Goal: Task Accomplishment & Management: Use online tool/utility

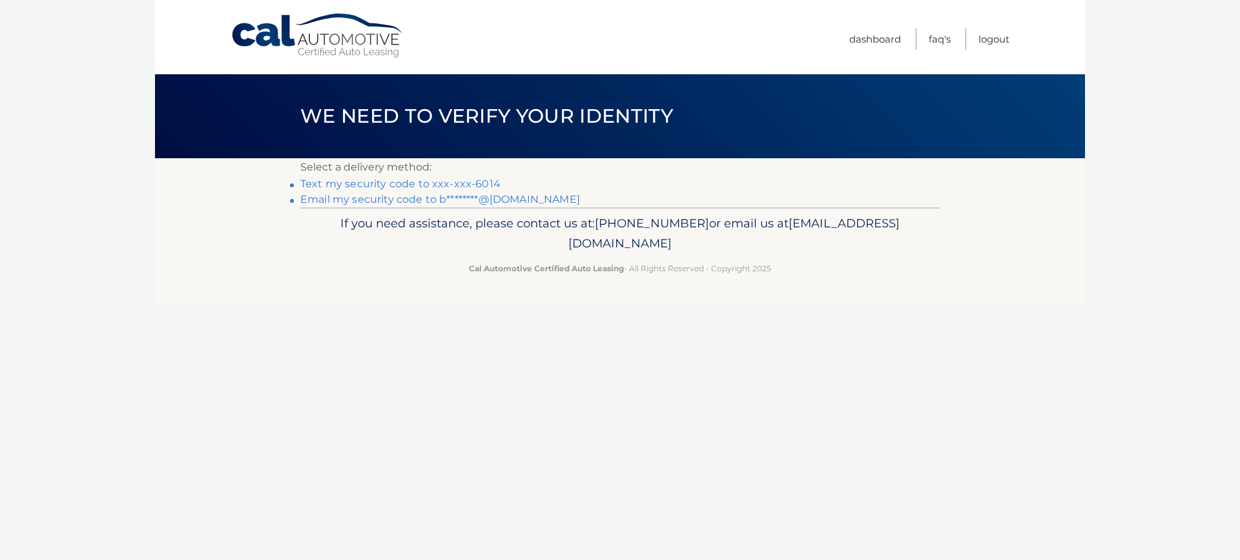
click at [432, 200] on link "Email my security code to b********@gmail.com" at bounding box center [440, 199] width 280 height 12
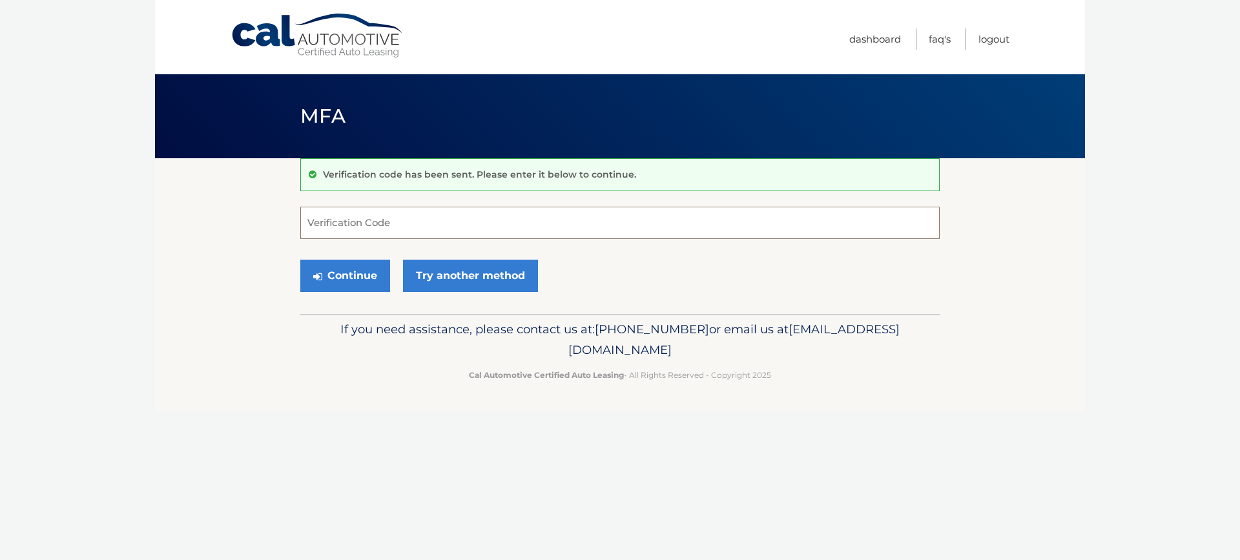
click at [420, 221] on input "Verification Code" at bounding box center [619, 223] width 639 height 32
type input "544796"
click at [357, 265] on button "Continue" at bounding box center [345, 276] width 90 height 32
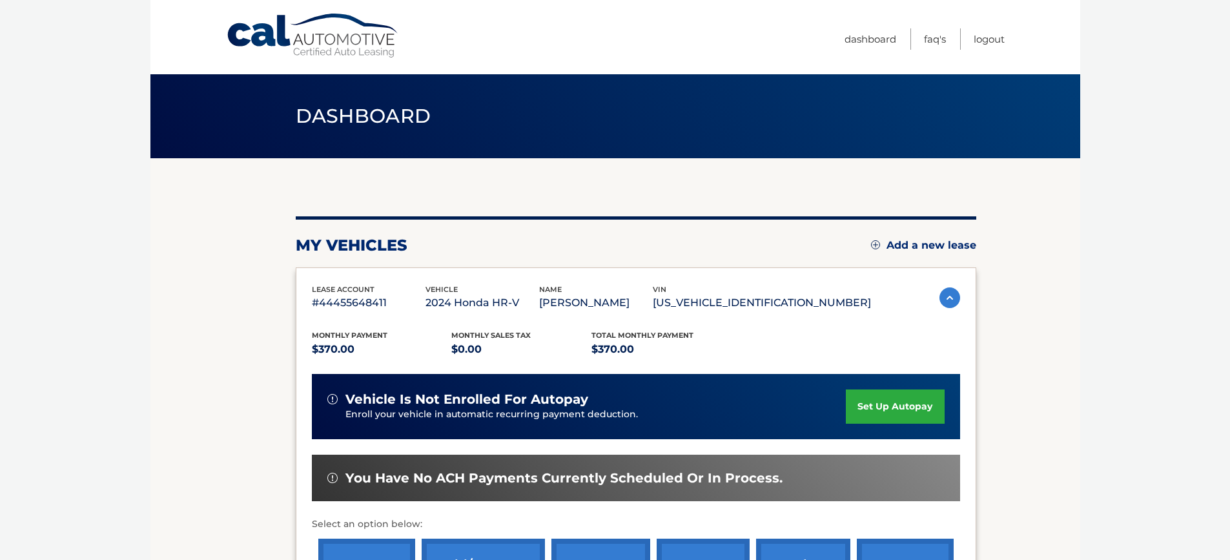
click at [939, 294] on img at bounding box center [949, 297] width 21 height 21
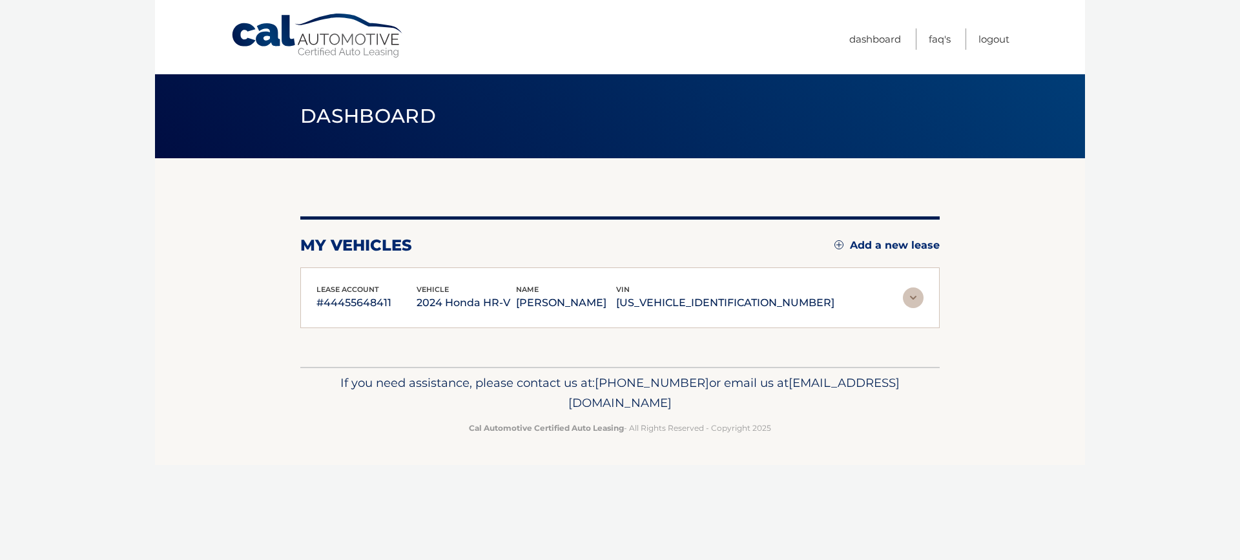
click at [915, 300] on img at bounding box center [913, 297] width 21 height 21
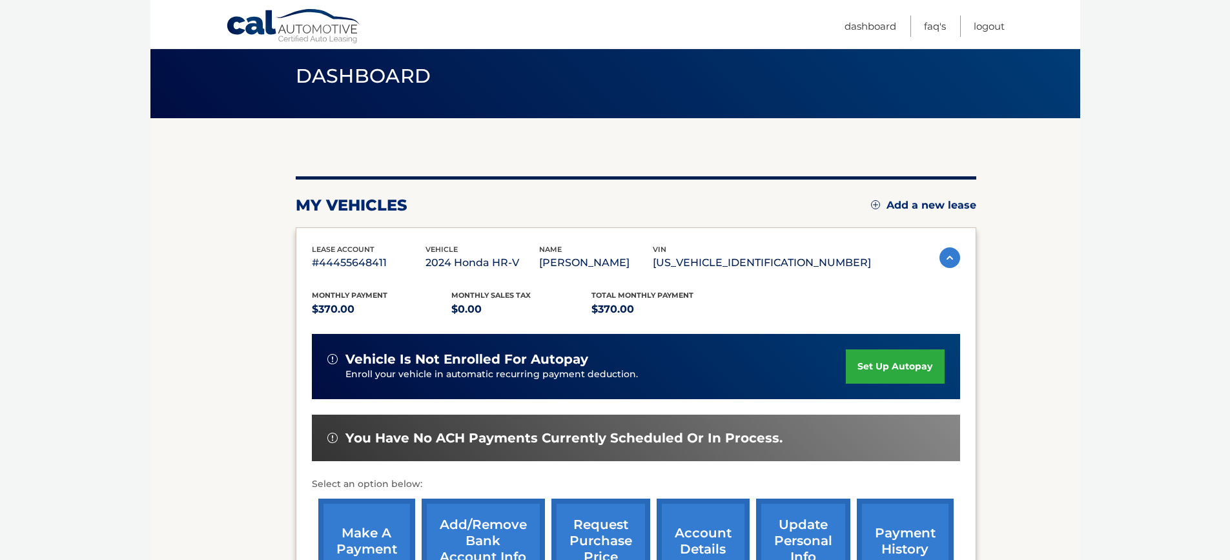
scroll to position [129, 0]
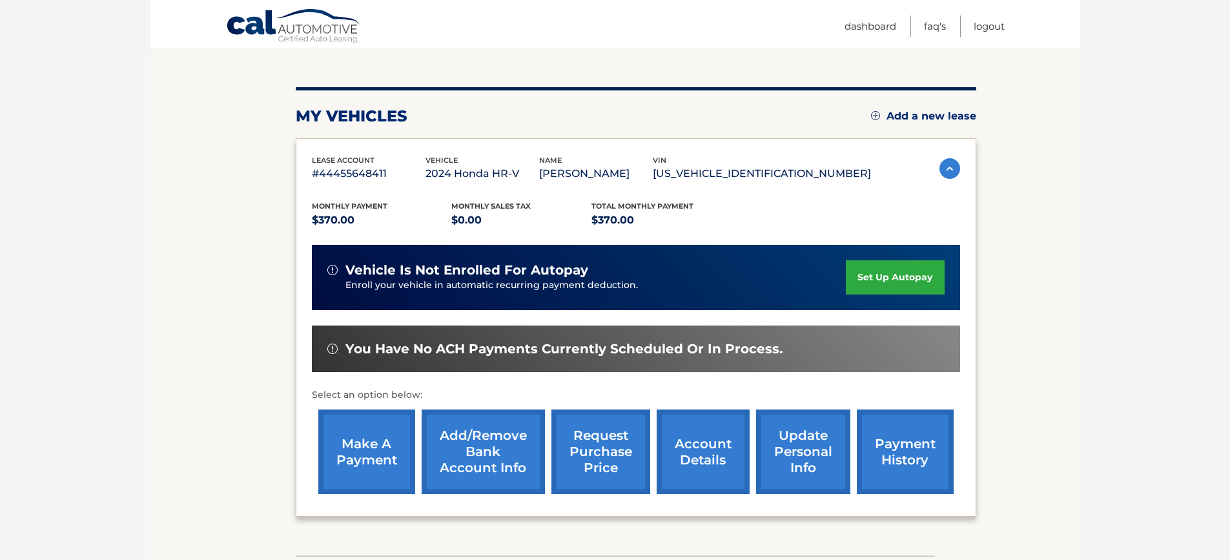
click at [374, 447] on link "make a payment" at bounding box center [366, 451] width 97 height 85
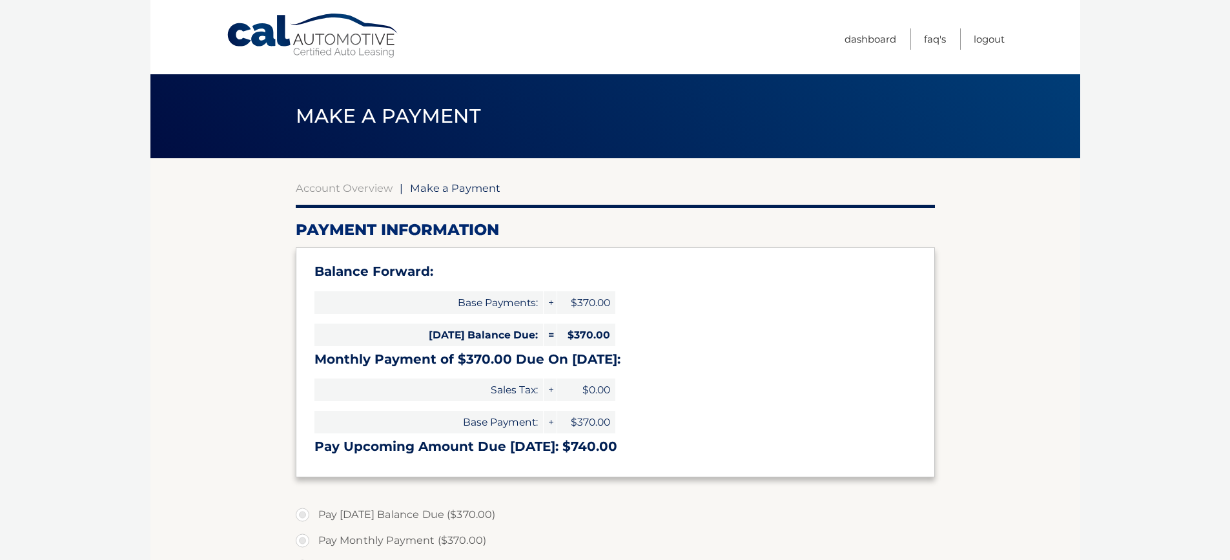
select select "NTYwOTYzMGItNjQ3ZC00ZGM2LWJhNzYtM2ZiNWJkYzFjY2Zm"
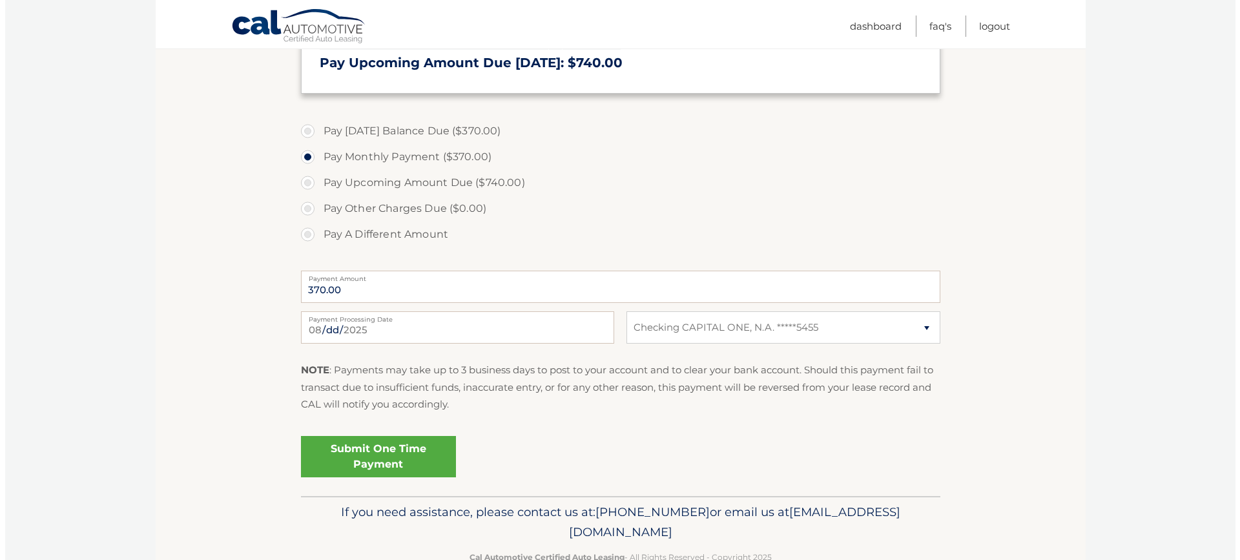
scroll to position [387, 0]
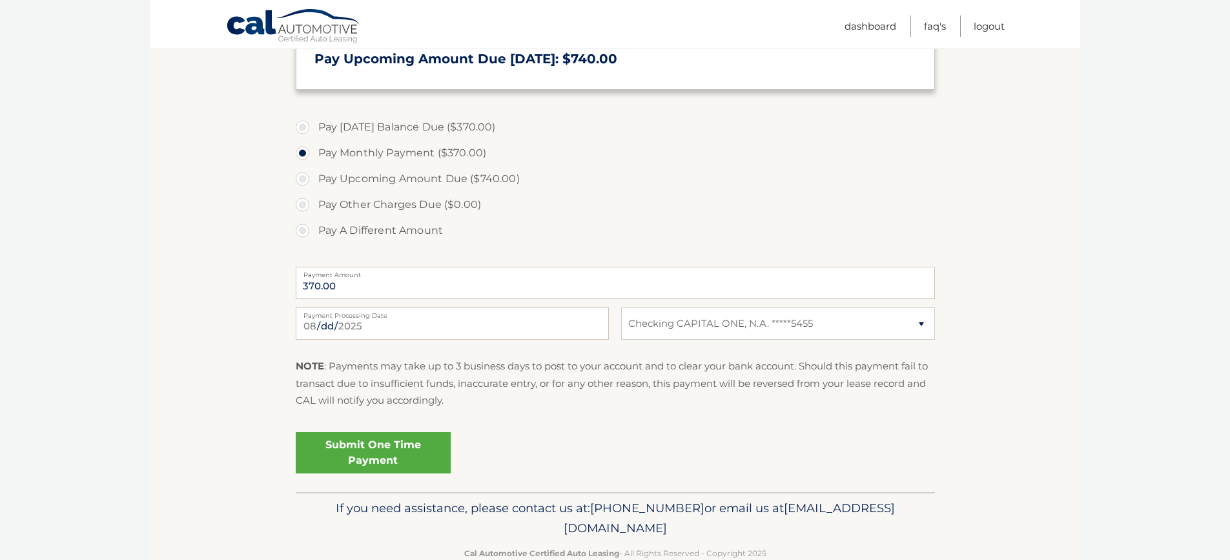
click at [393, 454] on link "Submit One Time Payment" at bounding box center [373, 452] width 155 height 41
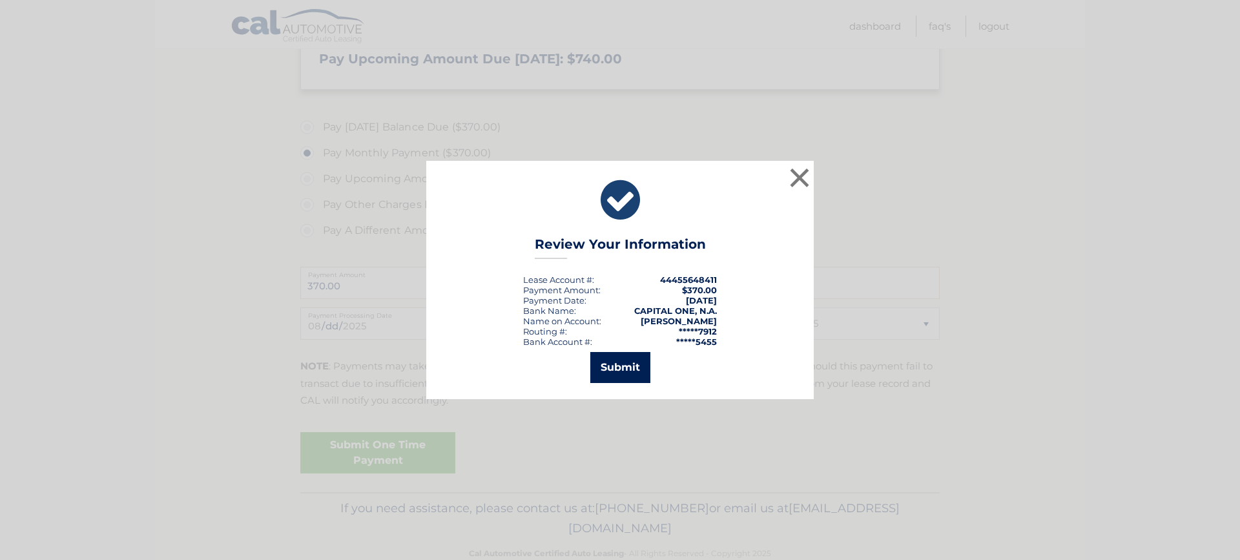
click at [607, 362] on button "Submit" at bounding box center [620, 367] width 60 height 31
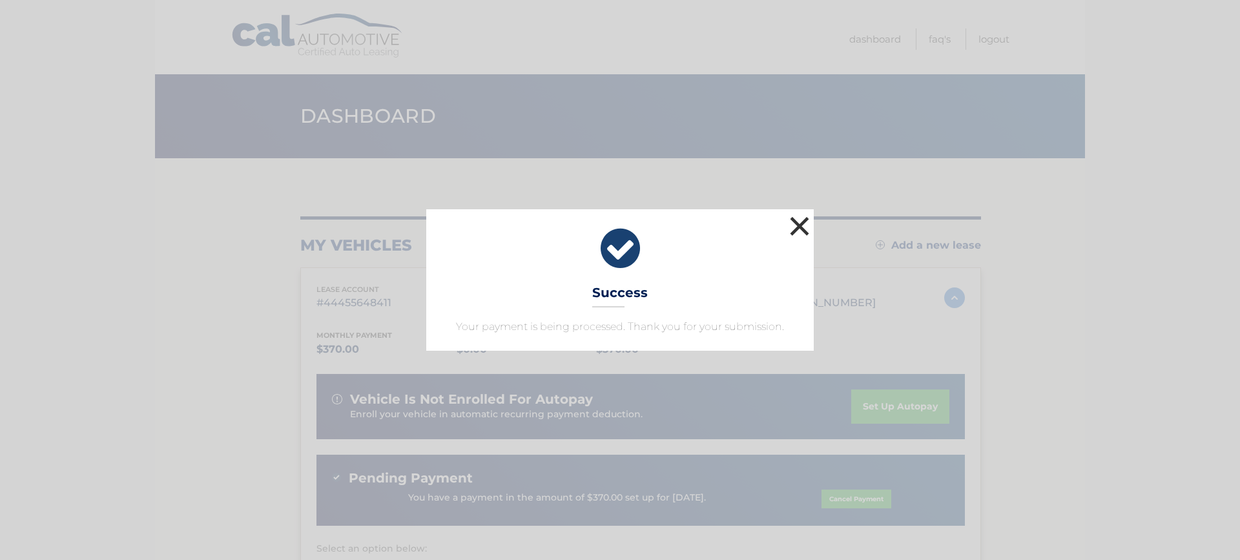
click at [796, 219] on button "×" at bounding box center [799, 226] width 26 height 26
